Goal: Task Accomplishment & Management: Manage account settings

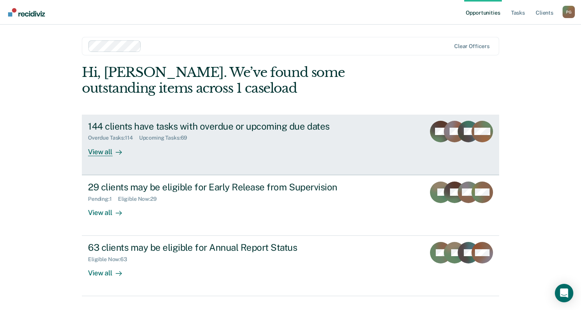
click at [173, 143] on div "144 clients have tasks with overdue or upcoming due dates Overdue Tasks : 114 U…" at bounding box center [232, 138] width 288 height 35
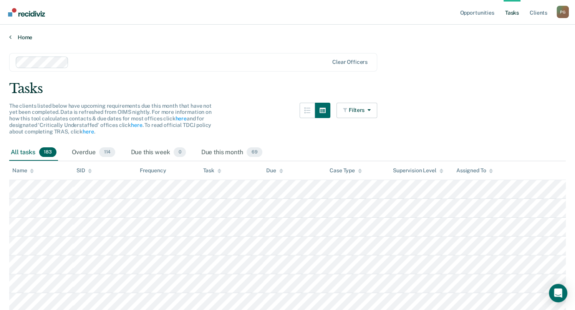
click at [9, 37] on icon at bounding box center [10, 37] width 2 height 6
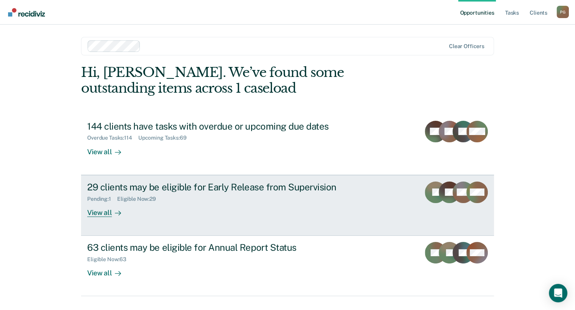
click at [318, 208] on div "29 clients may be eligible for Early Release from Supervision Pending : 1 Eligi…" at bounding box center [231, 198] width 288 height 35
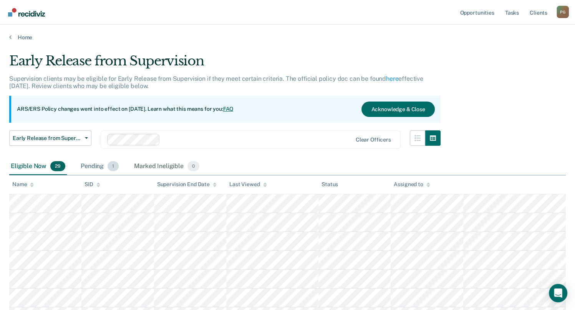
click at [111, 167] on span "1" at bounding box center [113, 166] width 11 height 10
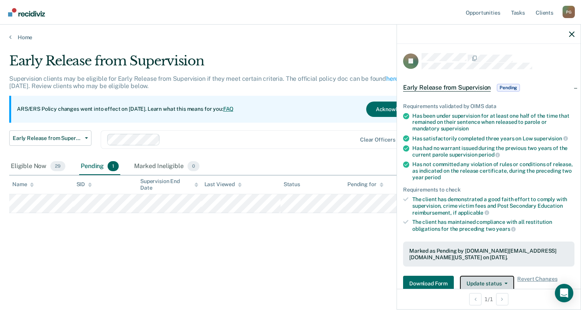
click at [497, 277] on button "Update status" at bounding box center [487, 282] width 54 height 15
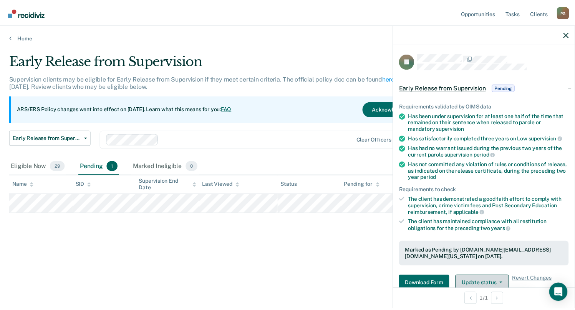
scroll to position [134, 0]
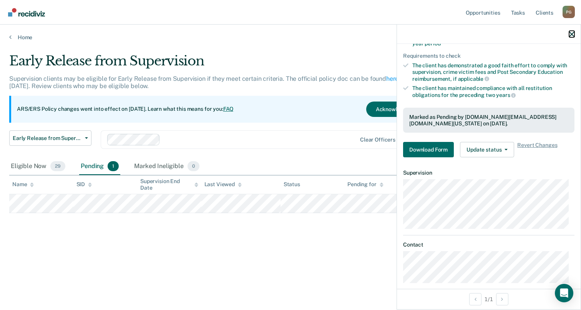
click at [569, 34] on icon "button" at bounding box center [571, 33] width 5 height 5
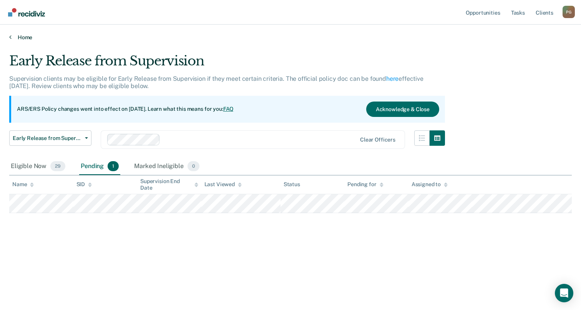
click at [11, 37] on icon at bounding box center [10, 37] width 2 height 6
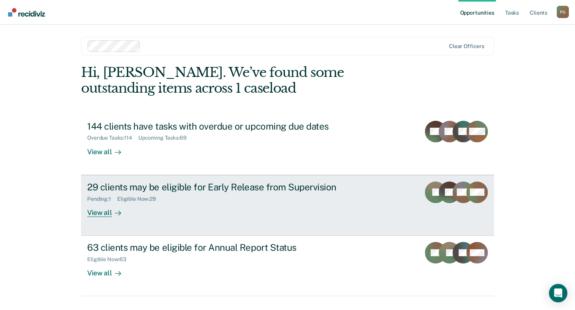
click at [244, 207] on div "29 clients may be eligible for Early Release from Supervision Pending : 1 Eligi…" at bounding box center [231, 198] width 288 height 35
